Goal: Information Seeking & Learning: Learn about a topic

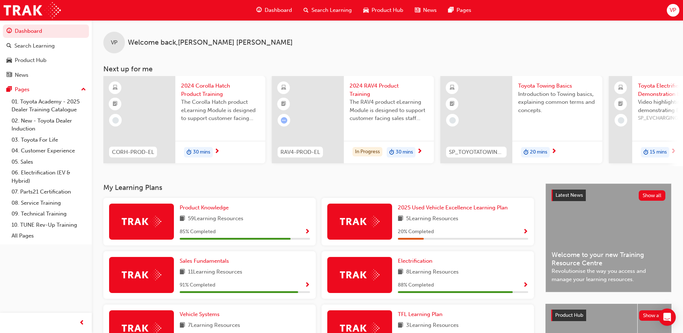
click at [675, 8] on span "VP" at bounding box center [673, 10] width 6 height 8
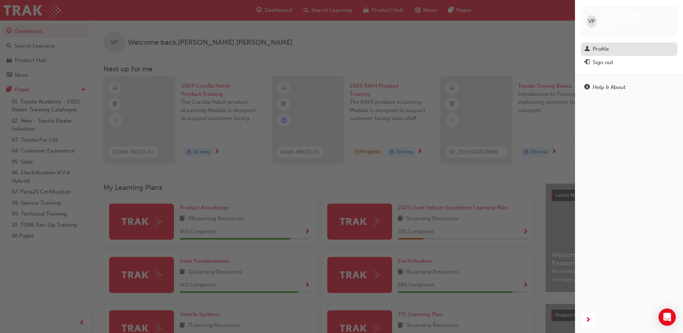
click at [594, 45] on div "Profile" at bounding box center [601, 49] width 16 height 8
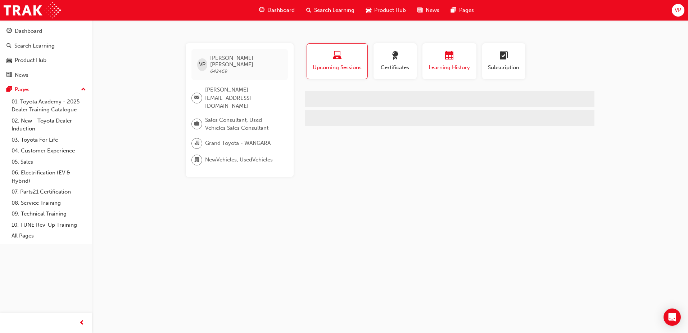
click at [460, 55] on div "button" at bounding box center [449, 56] width 43 height 11
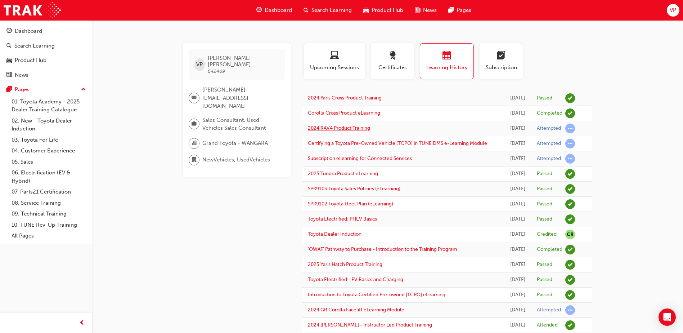
click at [345, 127] on link "2024 RAV4 Product Training" at bounding box center [339, 128] width 62 height 6
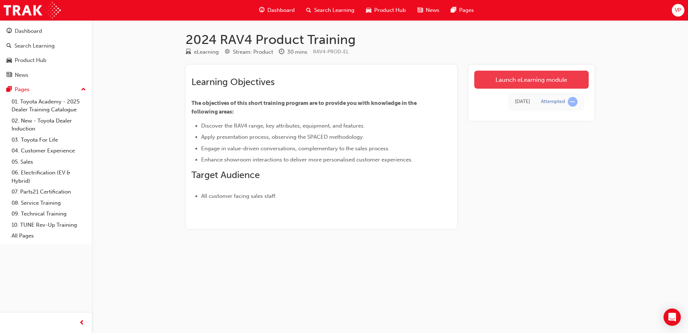
click at [525, 81] on link "Launch eLearning module" at bounding box center [532, 80] width 114 height 18
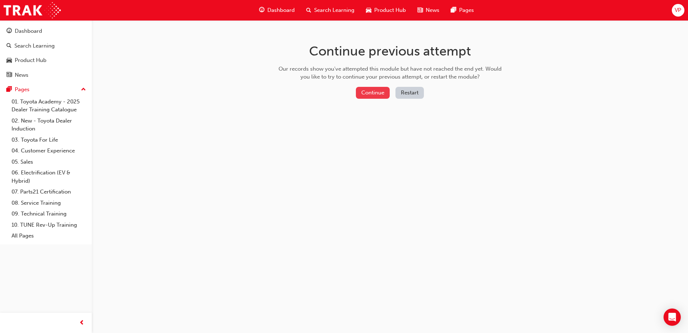
click at [363, 90] on button "Continue" at bounding box center [373, 93] width 34 height 12
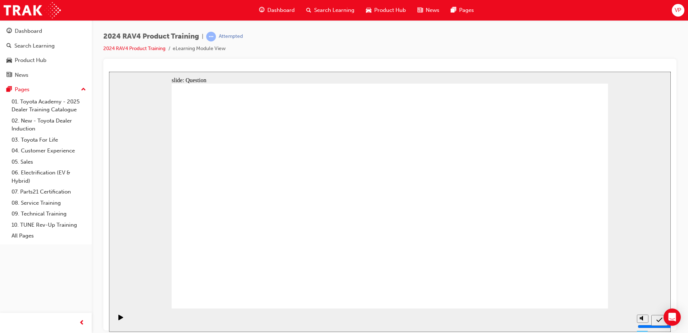
radio input "true"
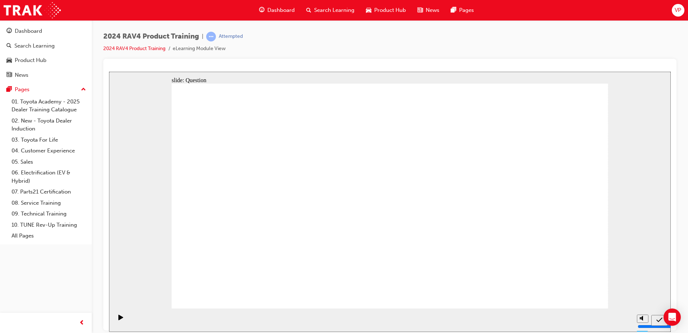
radio input "true"
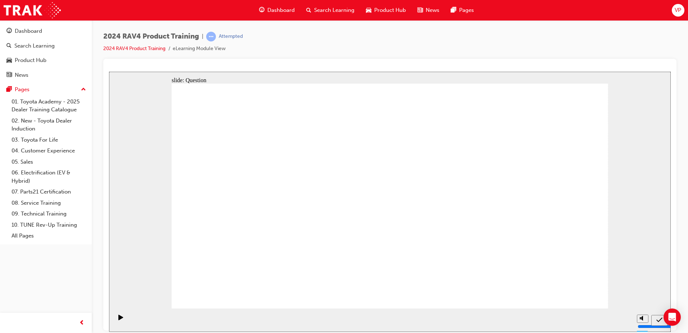
radio input "true"
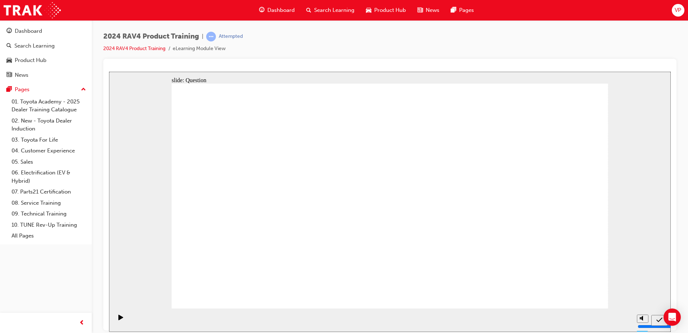
drag, startPoint x: 523, startPoint y: 182, endPoint x: 349, endPoint y: 260, distance: 191.3
drag, startPoint x: 320, startPoint y: 176, endPoint x: 484, endPoint y: 248, distance: 178.7
drag, startPoint x: 250, startPoint y: 181, endPoint x: 266, endPoint y: 248, distance: 69.1
drag, startPoint x: 419, startPoint y: 172, endPoint x: 417, endPoint y: 230, distance: 57.6
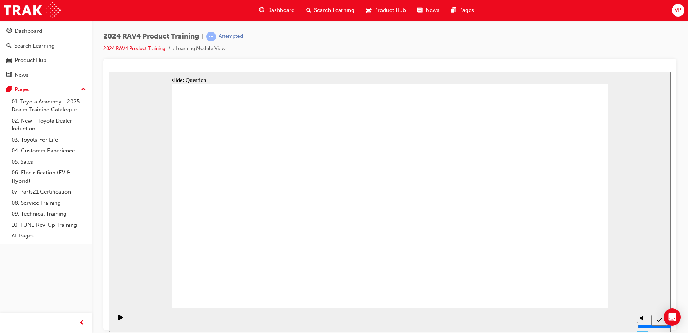
radio input "true"
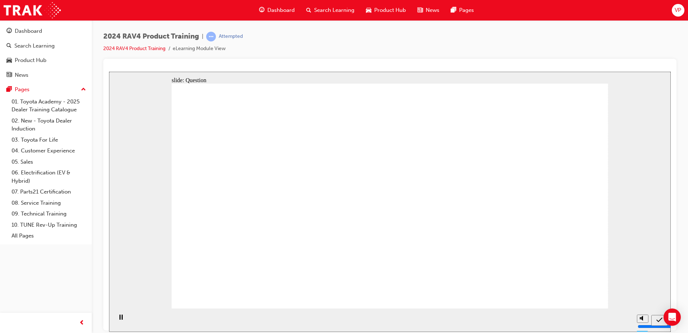
radio input "true"
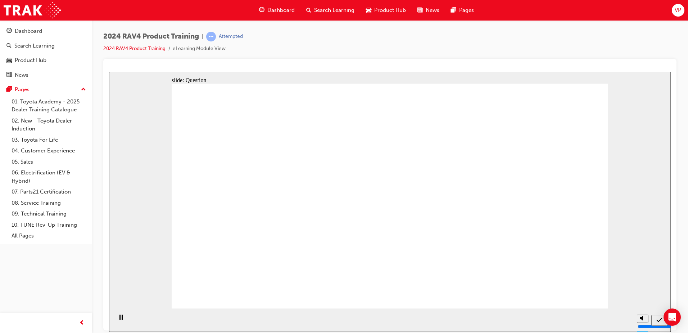
radio input "true"
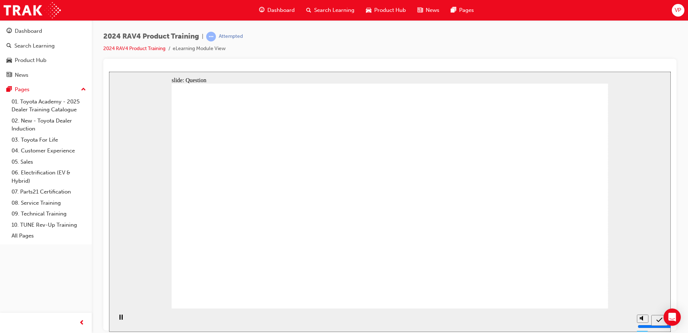
radio input "true"
drag, startPoint x: 260, startPoint y: 189, endPoint x: 277, endPoint y: 259, distance: 71.5
drag, startPoint x: 522, startPoint y: 180, endPoint x: 350, endPoint y: 253, distance: 187.6
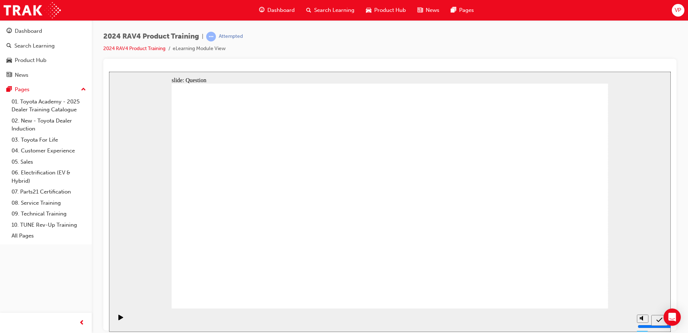
drag, startPoint x: 328, startPoint y: 180, endPoint x: 500, endPoint y: 258, distance: 189.3
drag, startPoint x: 335, startPoint y: 266, endPoint x: 327, endPoint y: 184, distance: 82.4
drag, startPoint x: 245, startPoint y: 248, endPoint x: 403, endPoint y: 249, distance: 158.4
drag, startPoint x: 394, startPoint y: 257, endPoint x: 191, endPoint y: 170, distance: 221.1
drag, startPoint x: 226, startPoint y: 156, endPoint x: 437, endPoint y: 247, distance: 229.3
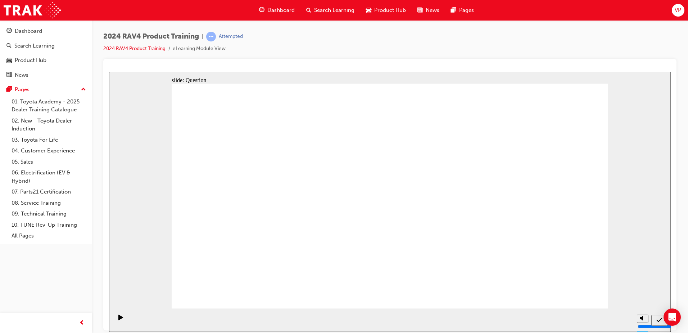
drag, startPoint x: 431, startPoint y: 181, endPoint x: 266, endPoint y: 258, distance: 181.7
drag, startPoint x: 332, startPoint y: 171, endPoint x: 342, endPoint y: 263, distance: 92.3
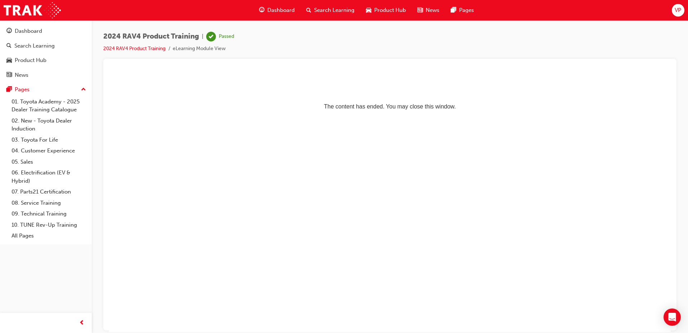
click at [676, 10] on span "VP" at bounding box center [678, 10] width 6 height 8
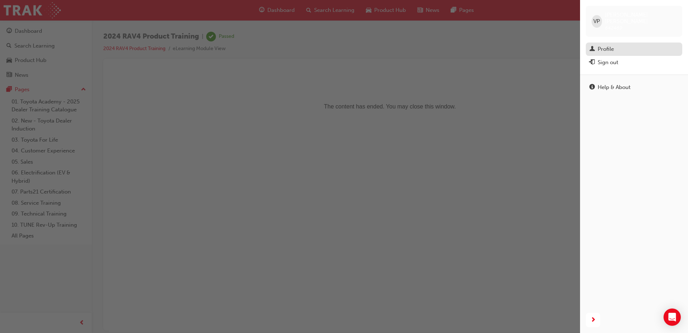
click at [612, 45] on div "Profile" at bounding box center [606, 49] width 16 height 8
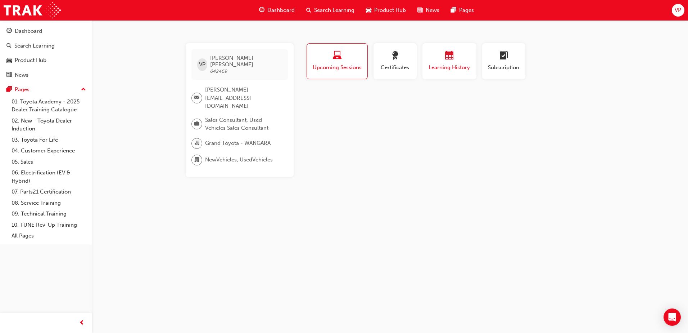
click at [458, 65] on span "Learning History" at bounding box center [449, 67] width 43 height 8
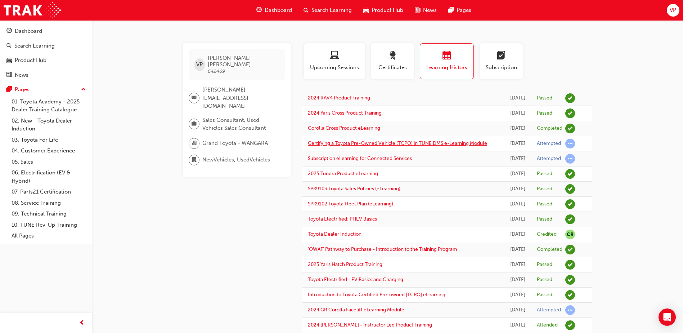
click at [398, 140] on link "Certifying a Toyota Pre-Owned Vehicle (TCPO) in TUNE DMS e-Learning Module" at bounding box center [397, 143] width 179 height 6
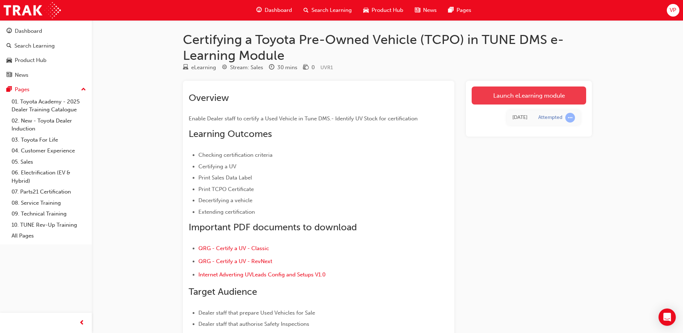
click at [529, 96] on link "Launch eLearning module" at bounding box center [529, 95] width 114 height 18
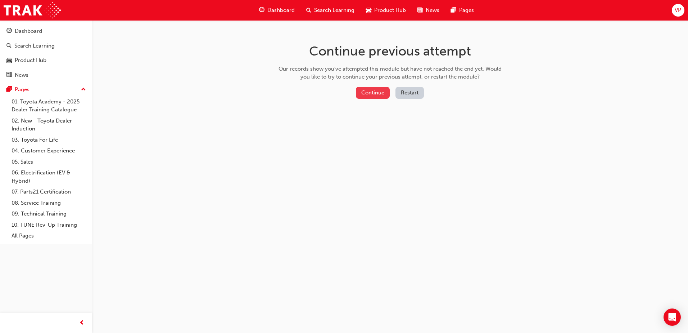
click at [374, 93] on button "Continue" at bounding box center [373, 93] width 34 height 12
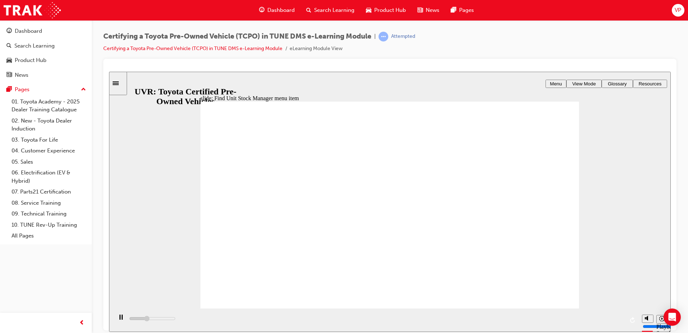
click at [675, 10] on span "VP" at bounding box center [678, 10] width 6 height 8
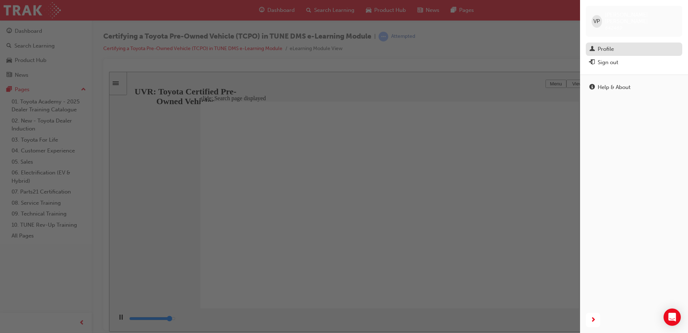
click at [611, 42] on link "Profile" at bounding box center [634, 48] width 96 height 13
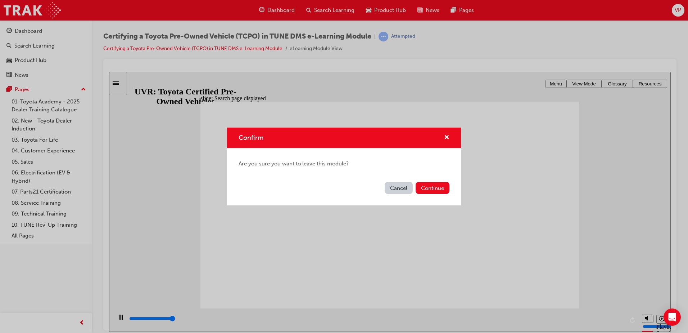
type input "8200"
click at [427, 186] on button "Continue" at bounding box center [433, 188] width 34 height 12
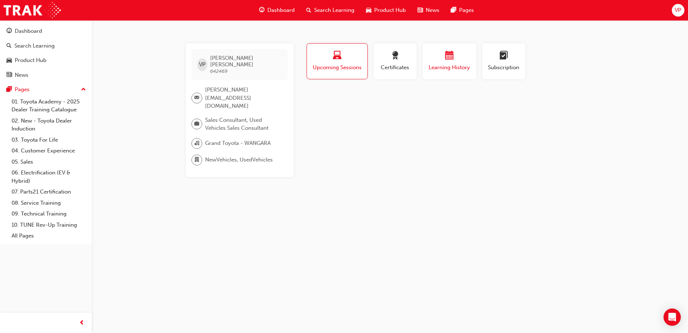
click at [450, 61] on span "calendar-icon" at bounding box center [449, 56] width 9 height 10
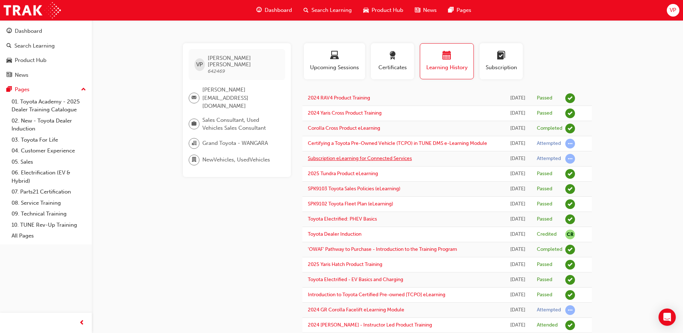
click at [401, 161] on link "Subscription eLearning for Connected Services" at bounding box center [360, 158] width 104 height 6
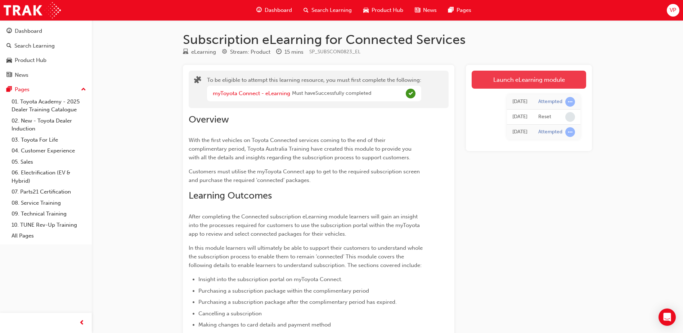
click at [550, 77] on link "Launch eLearning module" at bounding box center [529, 80] width 114 height 18
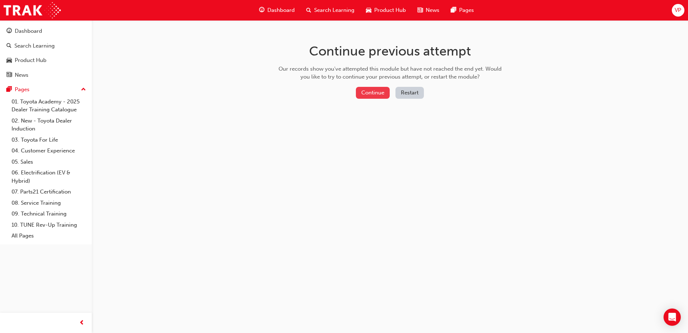
click at [363, 96] on button "Continue" at bounding box center [373, 93] width 34 height 12
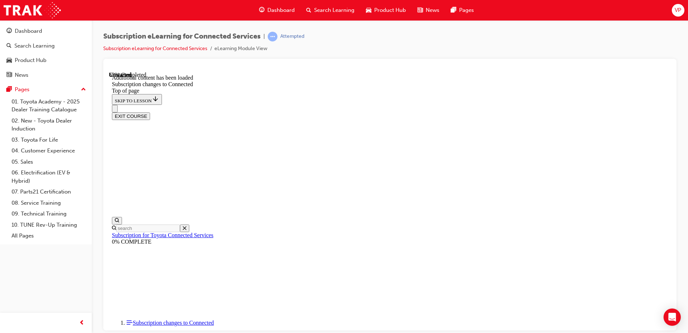
scroll to position [850, 0]
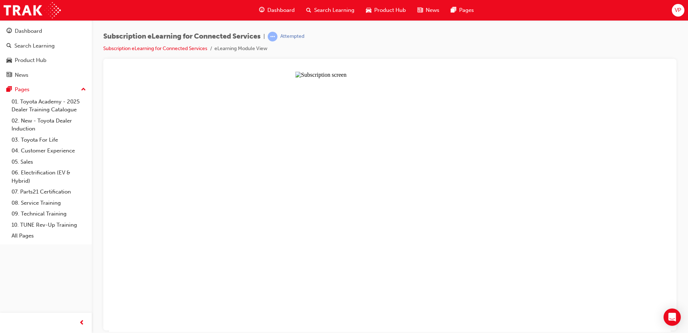
click at [451, 180] on button "Unzoom image" at bounding box center [390, 201] width 562 height 260
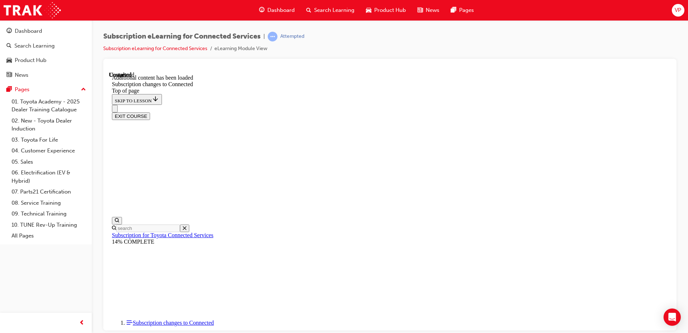
scroll to position [720, 0]
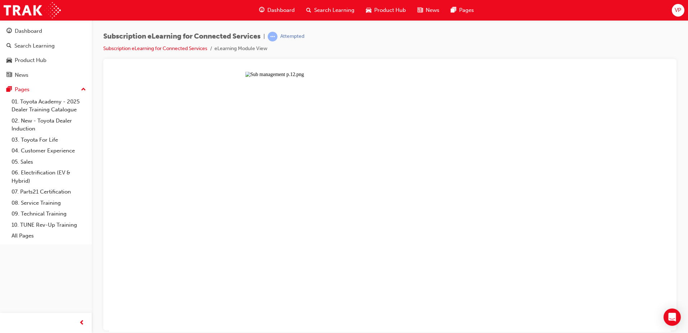
click at [387, 203] on button "Unzoom image" at bounding box center [390, 201] width 562 height 260
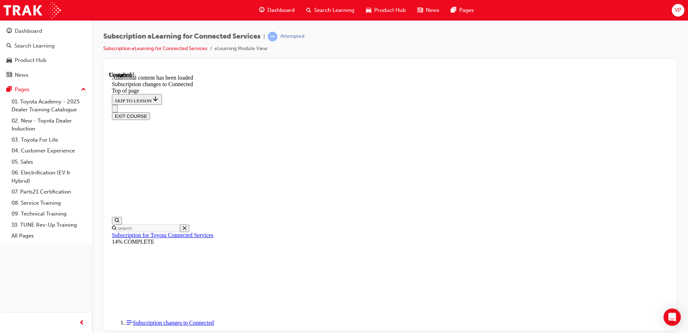
scroll to position [1040, 0]
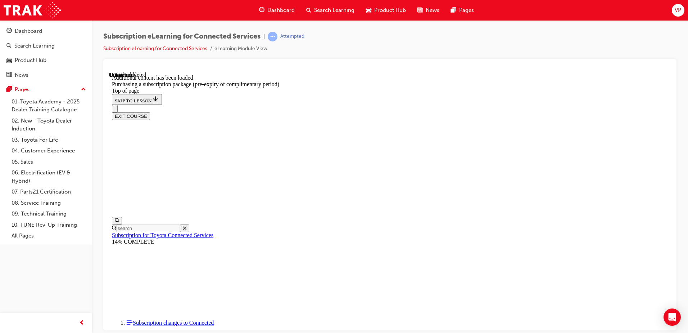
scroll to position [178, 0]
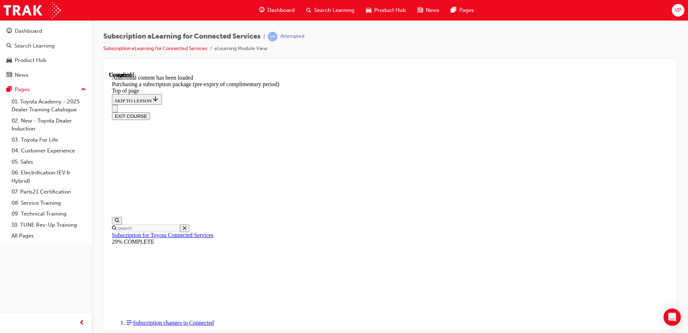
scroll to position [811, 0]
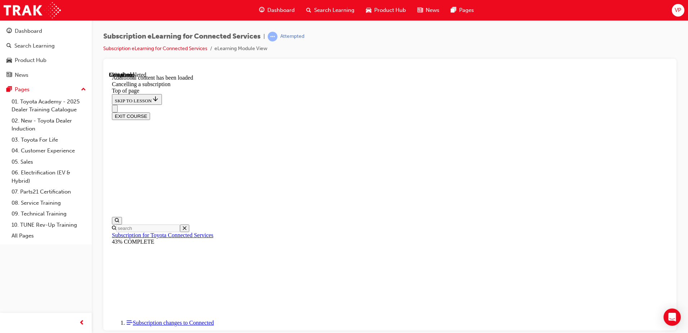
scroll to position [202, 0]
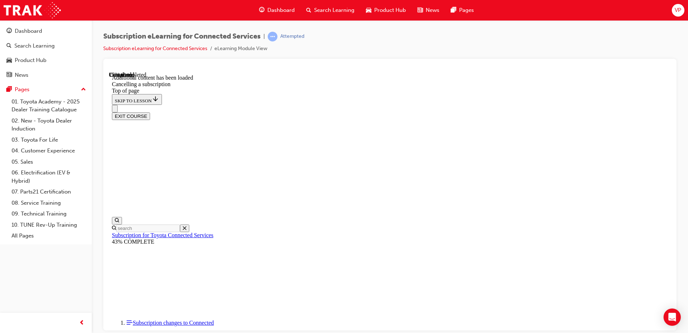
scroll to position [454, 0]
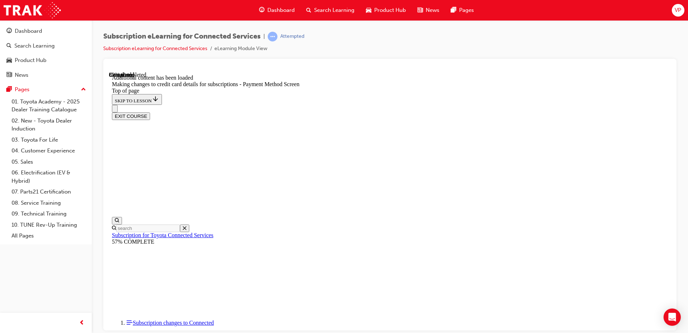
scroll to position [598, 0]
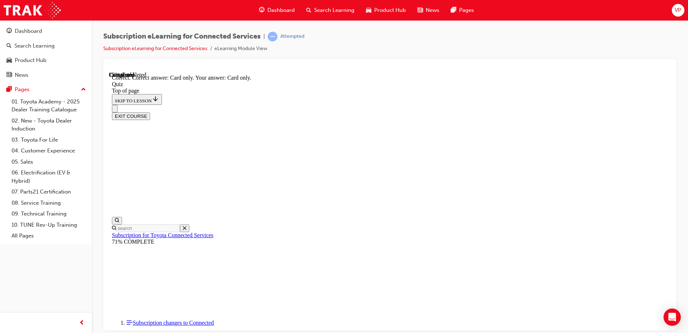
scroll to position [91, 0]
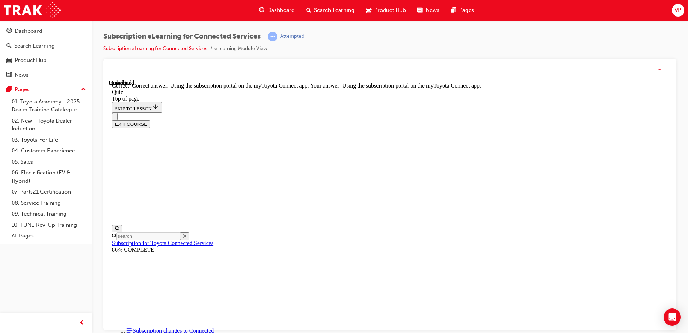
scroll to position [91, 0]
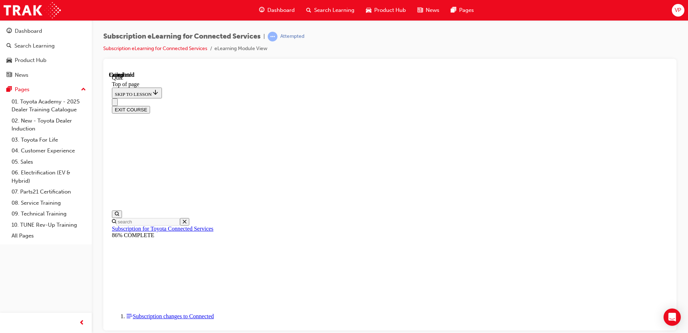
scroll to position [131, 0]
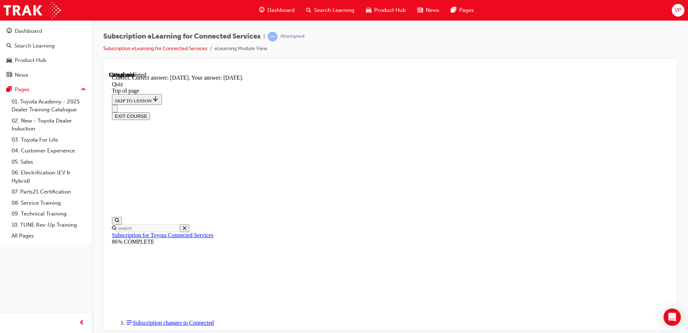
scroll to position [22, 0]
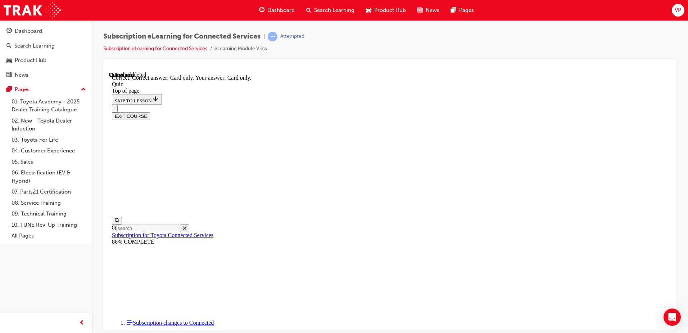
scroll to position [91, 0]
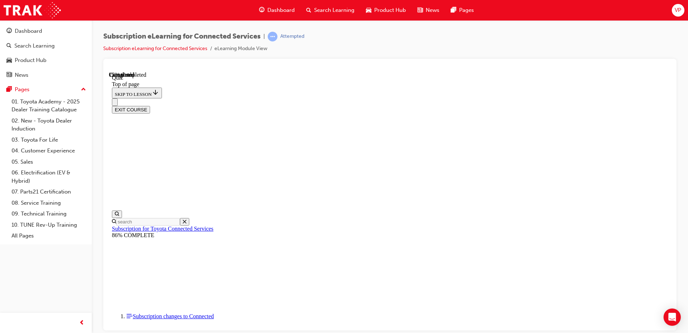
scroll to position [22, 0]
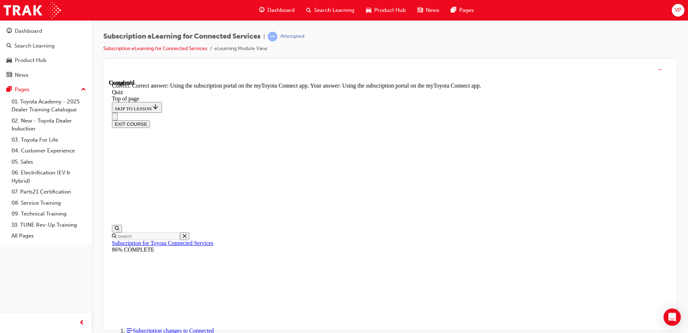
scroll to position [91, 0]
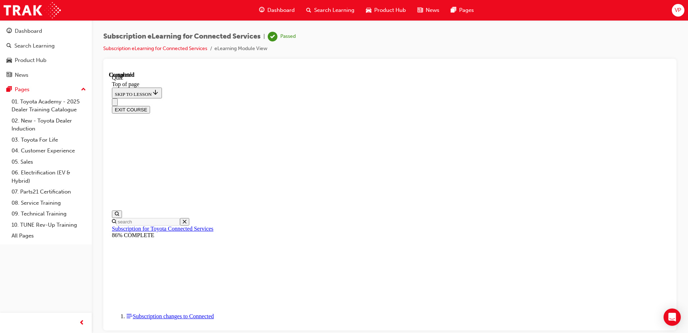
scroll to position [131, 0]
click at [150, 105] on button "EXIT COURSE" at bounding box center [131, 109] width 38 height 8
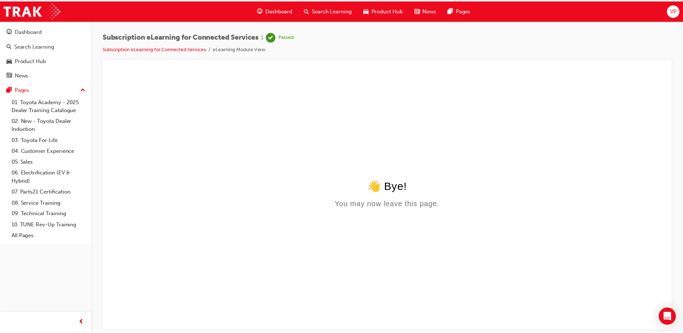
scroll to position [0, 0]
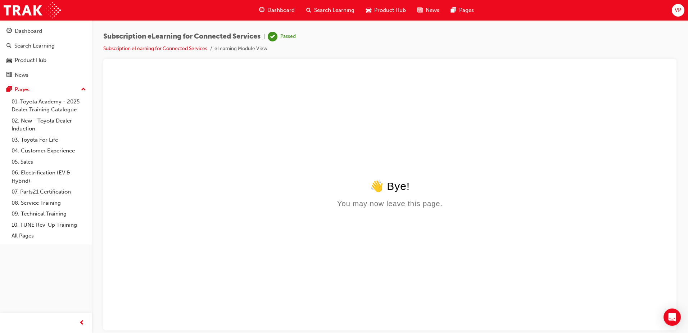
click at [677, 9] on span "VP" at bounding box center [678, 10] width 6 height 8
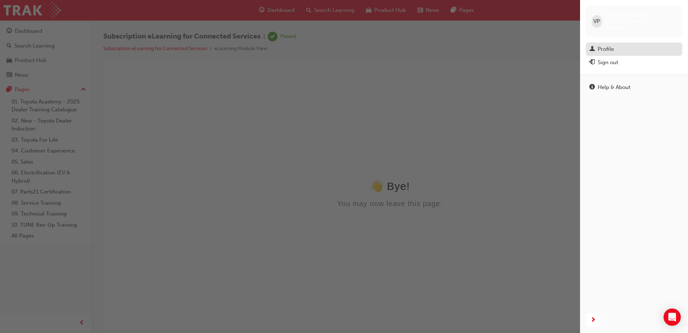
click at [607, 46] on div "Profile" at bounding box center [606, 49] width 16 height 8
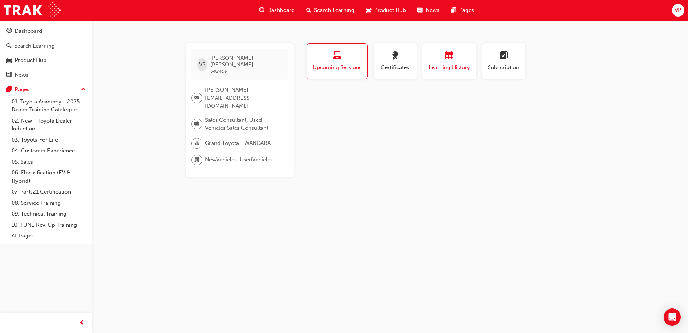
click at [467, 67] on span "Learning History" at bounding box center [449, 67] width 43 height 8
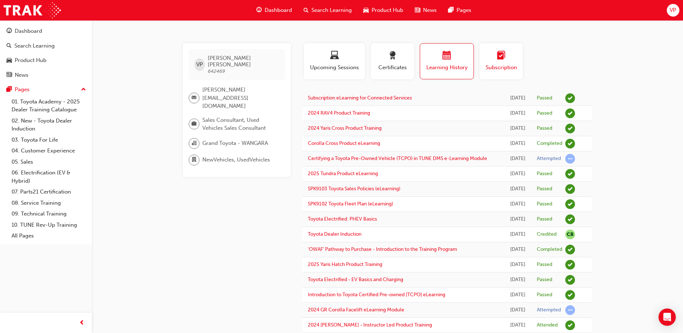
click at [504, 59] on span "learningplan-icon" at bounding box center [501, 56] width 9 height 10
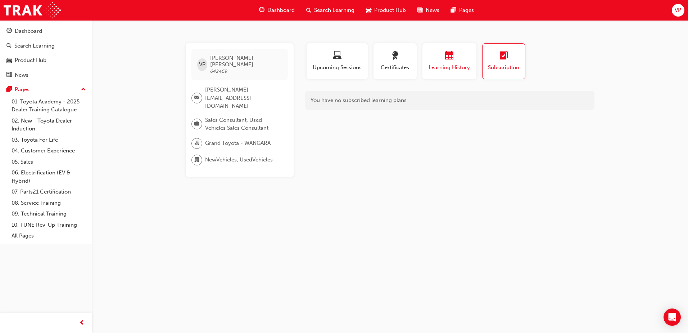
click at [451, 72] on button "Learning History" at bounding box center [450, 61] width 54 height 36
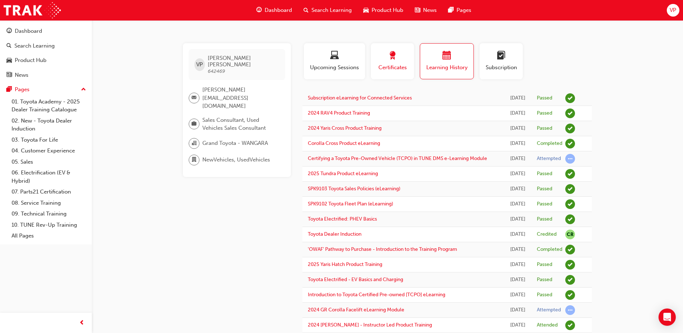
click at [398, 64] on span "Certificates" at bounding box center [392, 67] width 32 height 8
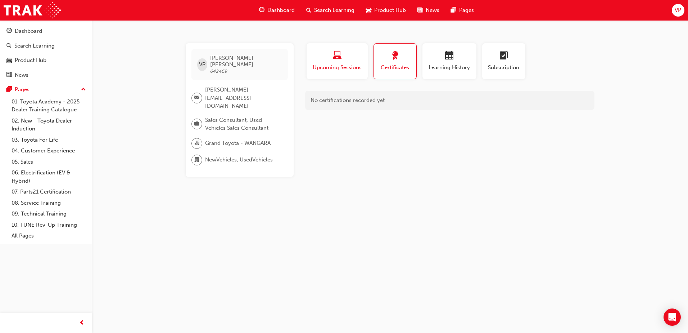
click at [329, 71] on span "Upcoming Sessions" at bounding box center [337, 67] width 50 height 8
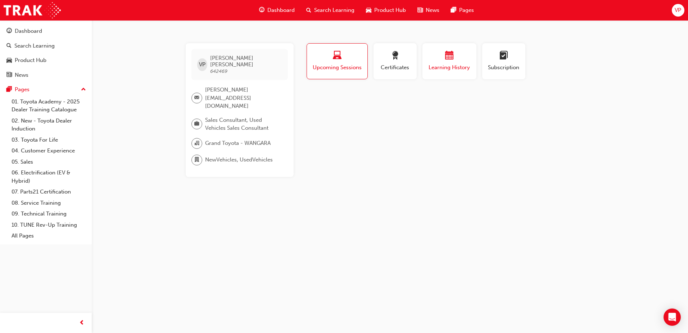
click at [463, 69] on span "Learning History" at bounding box center [449, 67] width 43 height 8
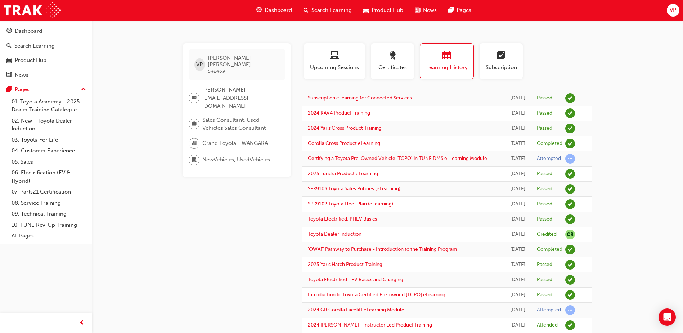
scroll to position [216, 0]
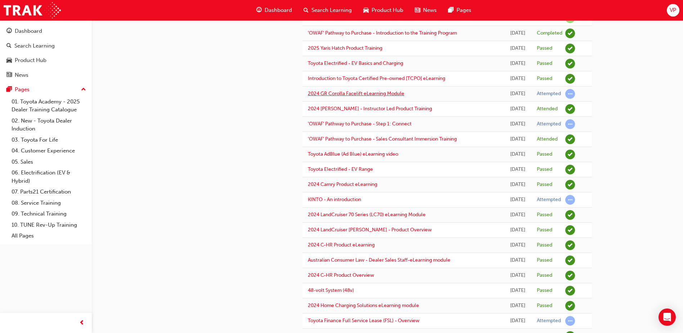
click at [394, 96] on link "2024 GR Corolla Facelift eLearning Module" at bounding box center [356, 93] width 96 height 6
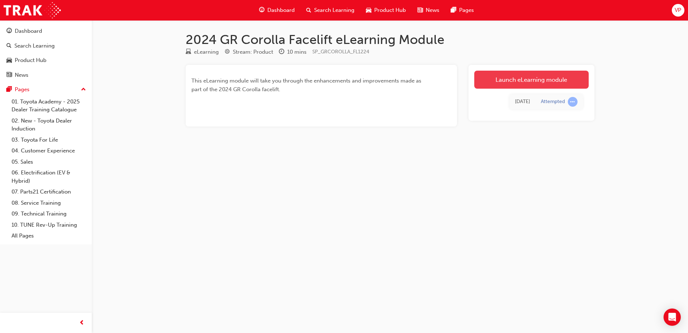
click at [521, 82] on link "Launch eLearning module" at bounding box center [532, 80] width 114 height 18
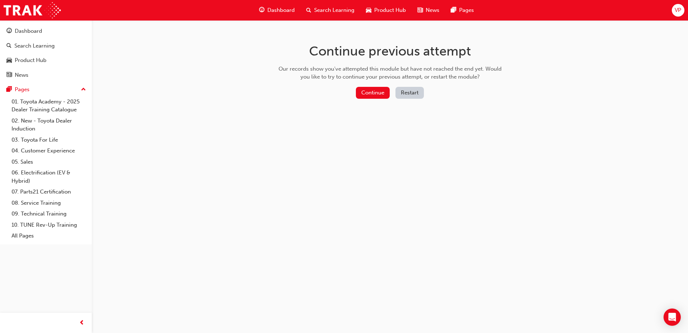
click at [369, 99] on div "Continue Restart" at bounding box center [390, 94] width 228 height 15
click at [376, 92] on button "Continue" at bounding box center [373, 93] width 34 height 12
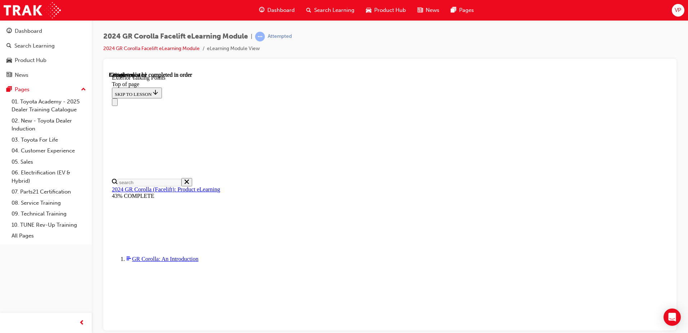
scroll to position [133, 0]
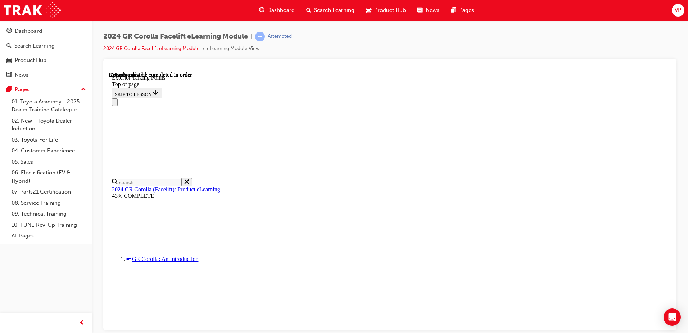
scroll to position [98, 0]
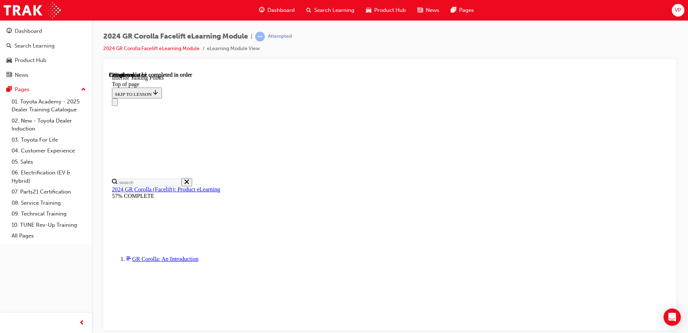
scroll to position [18, 0]
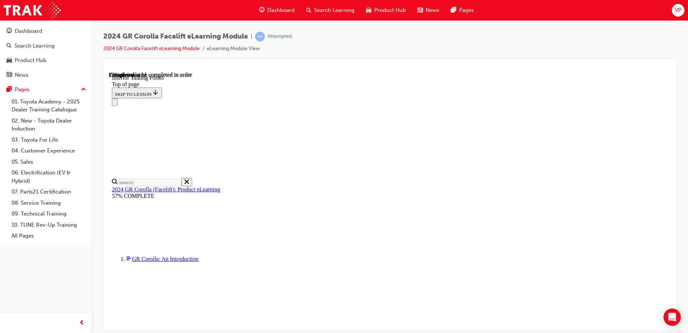
scroll to position [56, 0]
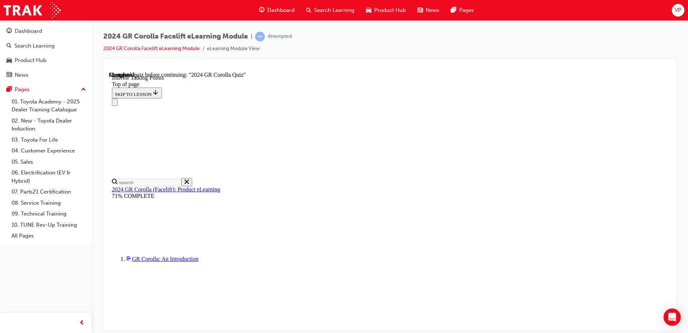
scroll to position [1368, 0]
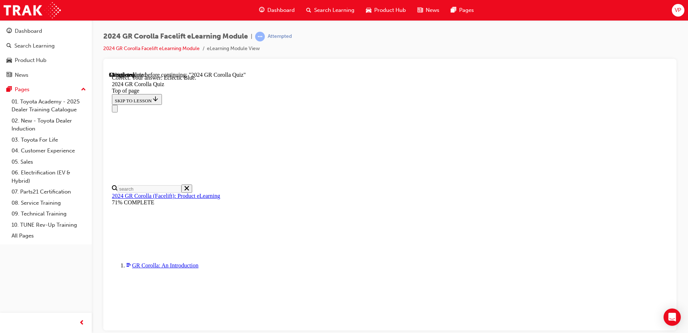
scroll to position [130, 0]
